Goal: Navigation & Orientation: Locate item on page

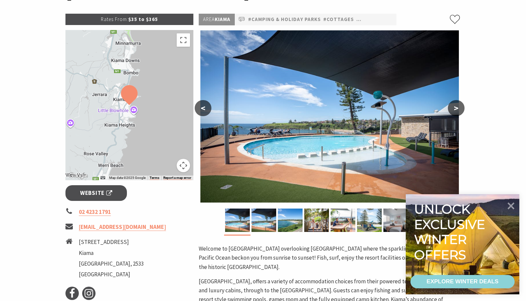
scroll to position [94, 0]
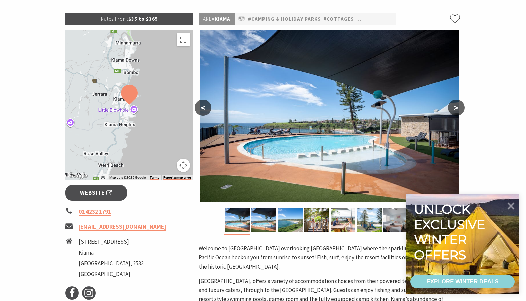
click at [457, 107] on button ">" at bounding box center [456, 108] width 17 height 16
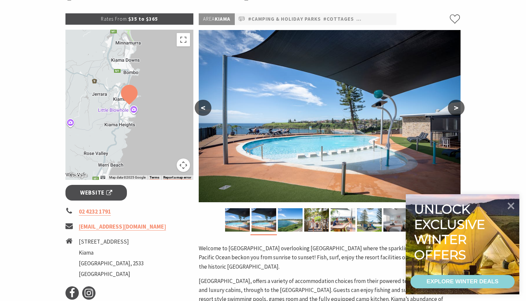
click at [457, 107] on button ">" at bounding box center [456, 108] width 17 height 16
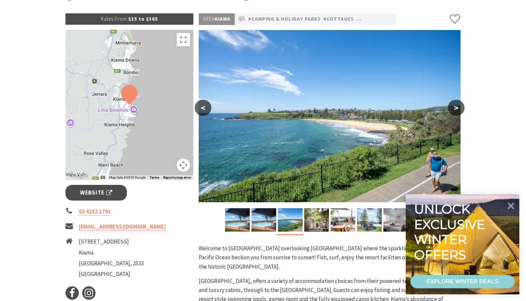
click at [457, 107] on button ">" at bounding box center [456, 108] width 17 height 16
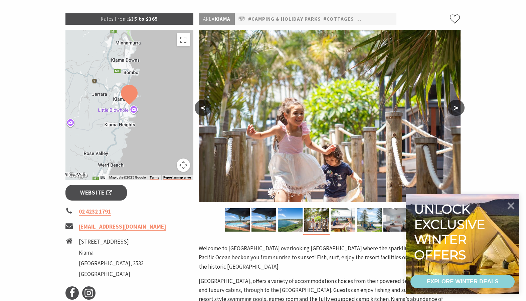
click at [457, 107] on button ">" at bounding box center [456, 108] width 17 height 16
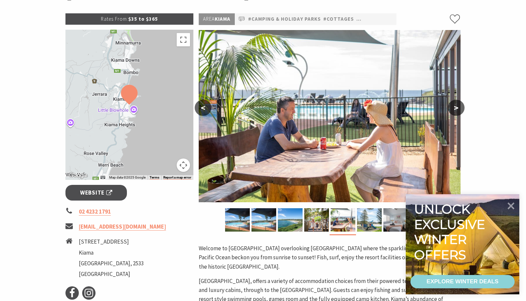
click at [457, 107] on button ">" at bounding box center [456, 108] width 17 height 16
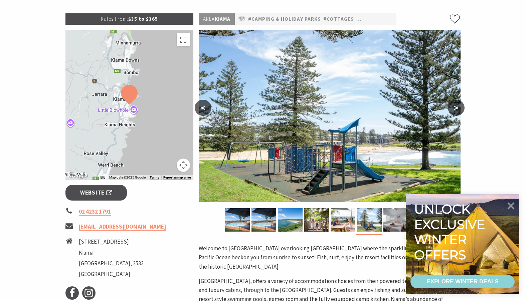
click at [457, 107] on button ">" at bounding box center [456, 108] width 17 height 16
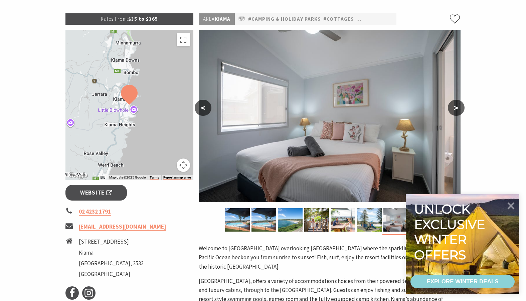
click at [457, 107] on button ">" at bounding box center [456, 108] width 17 height 16
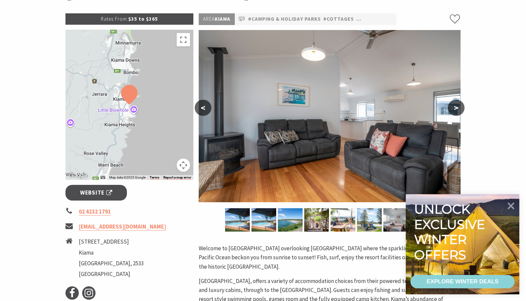
click at [457, 107] on button ">" at bounding box center [456, 108] width 17 height 16
click at [459, 109] on button ">" at bounding box center [456, 108] width 17 height 16
click at [204, 112] on button "<" at bounding box center [203, 108] width 17 height 16
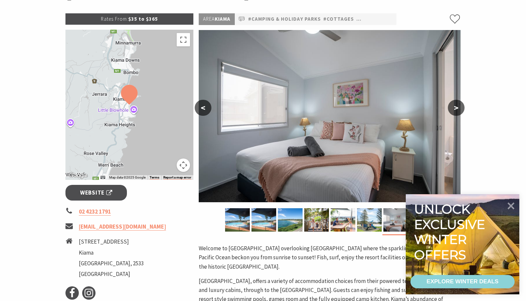
click at [459, 106] on button ">" at bounding box center [456, 108] width 17 height 16
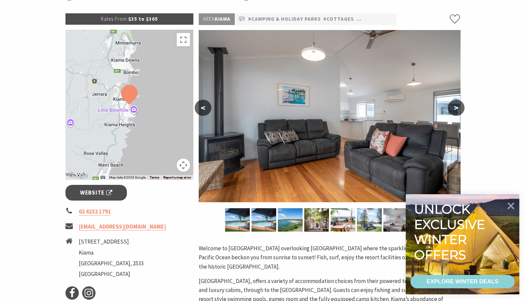
click at [457, 106] on button ">" at bounding box center [456, 108] width 17 height 16
click at [494, 80] on section "Home Stay Camping & Holiday Parks [GEOGRAPHIC_DATA] [GEOGRAPHIC_DATA] Rates Fro…" at bounding box center [263, 223] width 526 height 563
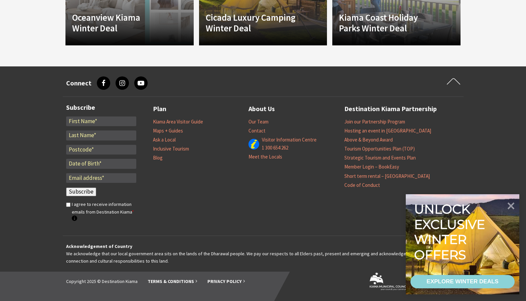
scroll to position [750, 0]
